Goal: Information Seeking & Learning: Learn about a topic

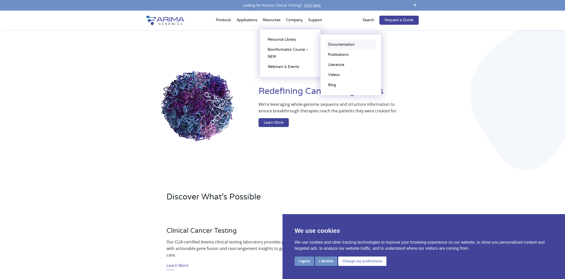
click at [344, 45] on link "Documentation" at bounding box center [351, 45] width 50 height 10
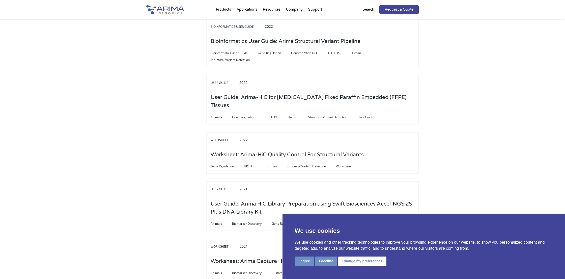
scroll to position [422, 0]
click at [303, 259] on button "I agree" at bounding box center [304, 260] width 19 height 9
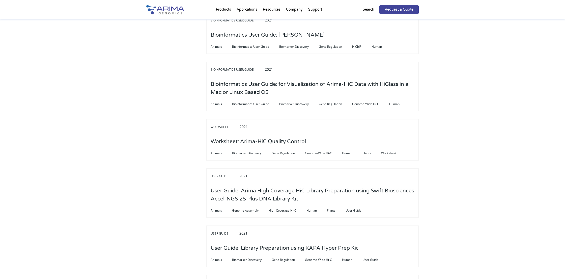
scroll to position [1157, 0]
